Goal: Navigation & Orientation: Go to known website

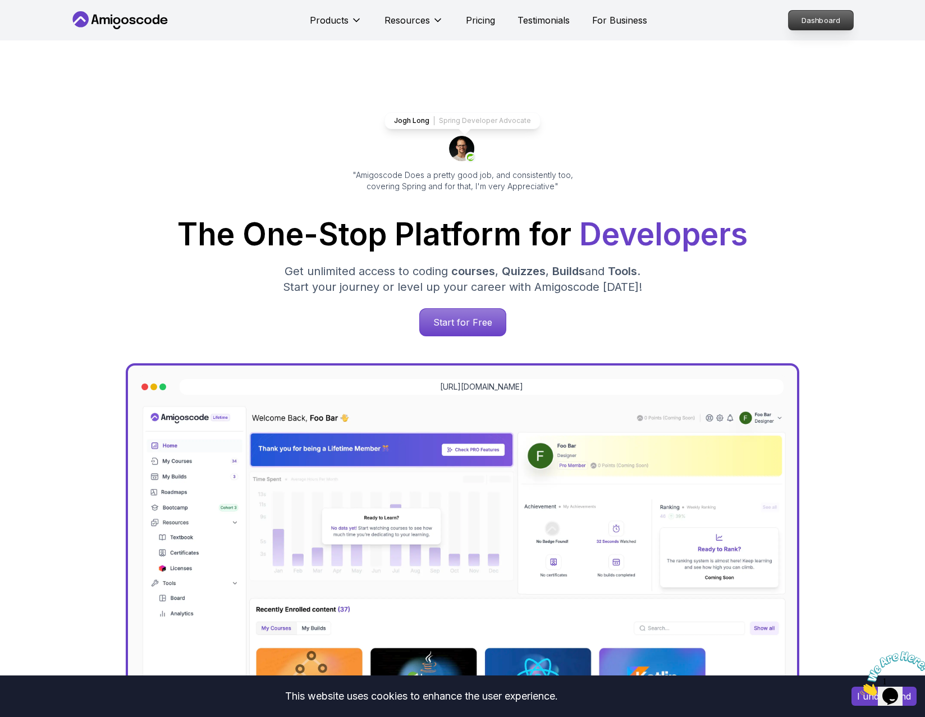
click at [836, 11] on p "Dashboard" at bounding box center [821, 20] width 65 height 19
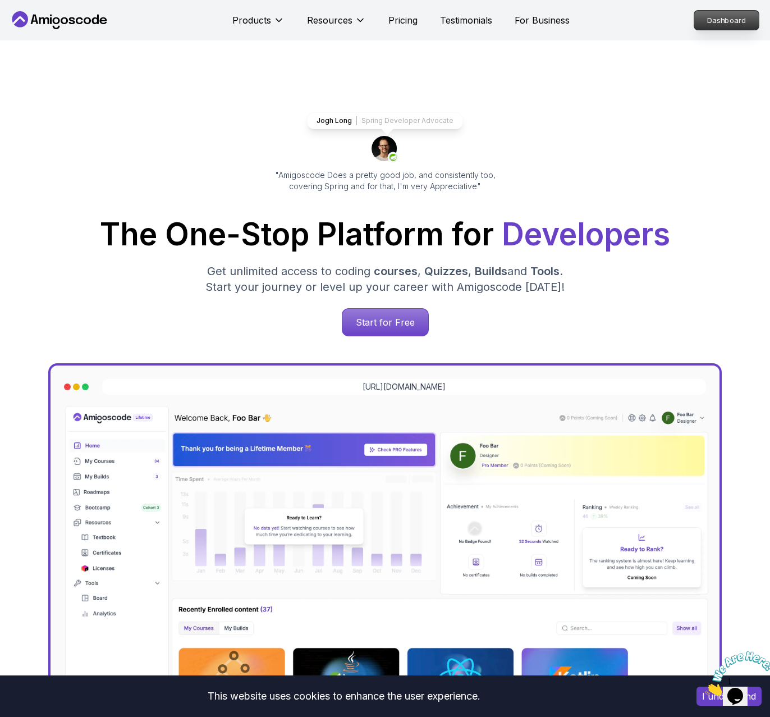
click at [733, 17] on p "Dashboard" at bounding box center [727, 20] width 65 height 19
